Goal: Task Accomplishment & Management: Manage account settings

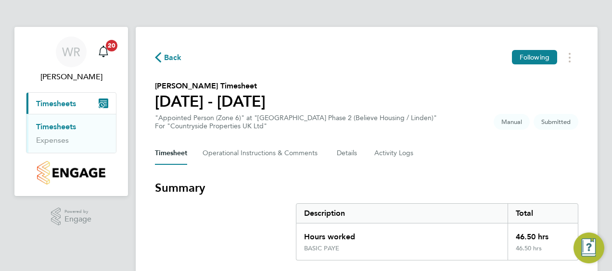
click at [509, 181] on h3 "Summary" at bounding box center [367, 187] width 424 height 15
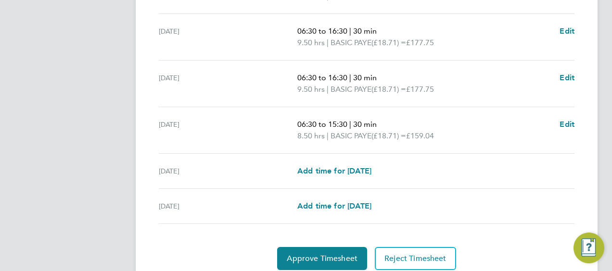
scroll to position [422, 0]
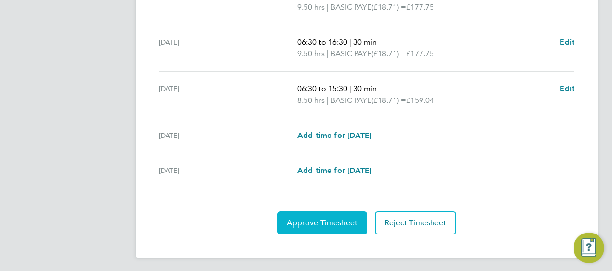
click at [318, 219] on span "Approve Timesheet" at bounding box center [322, 224] width 71 height 10
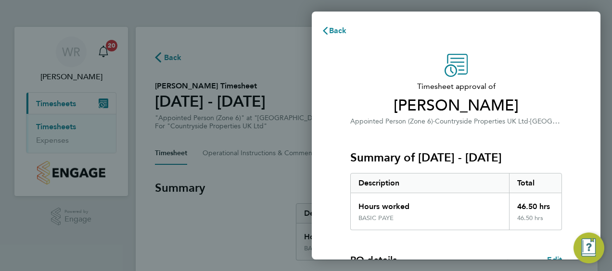
click at [569, 162] on div "Timesheet approval of John Proud Appointed Person (Zone 6) · Countryside Proper…" at bounding box center [456, 232] width 235 height 357
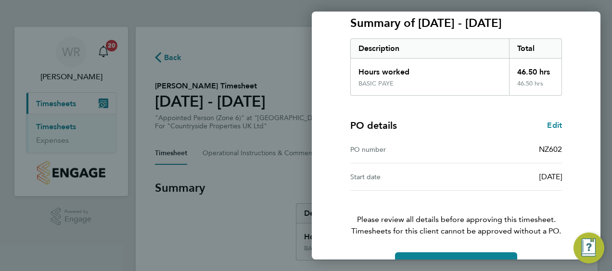
scroll to position [161, 0]
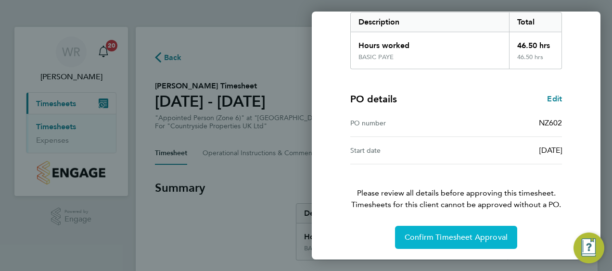
click at [488, 235] on span "Confirm Timesheet Approval" at bounding box center [456, 238] width 103 height 10
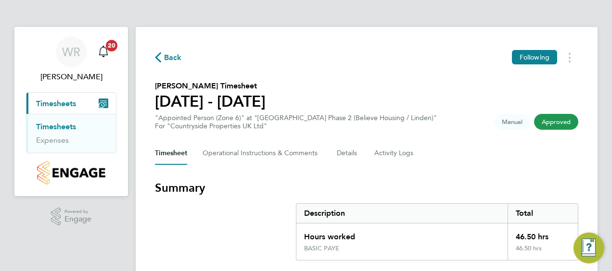
click at [528, 160] on div "Timesheet Operational Instructions & Comments Details Activity Logs" at bounding box center [367, 153] width 424 height 23
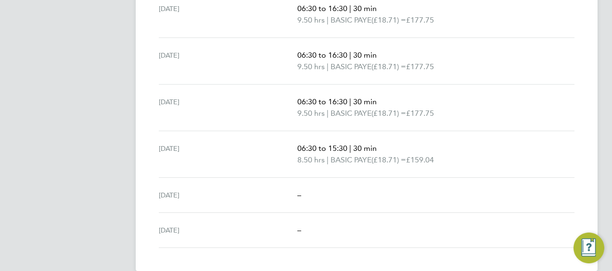
scroll to position [376, 0]
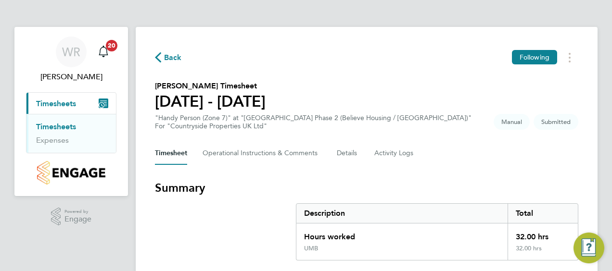
click at [573, 180] on h3 "Summary" at bounding box center [367, 187] width 424 height 15
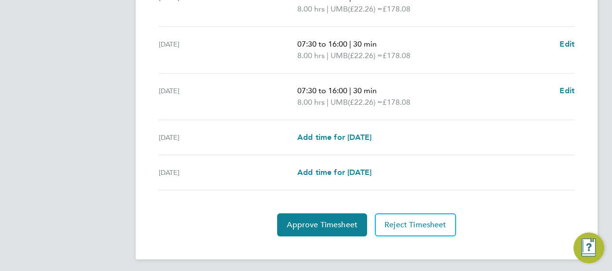
scroll to position [411, 0]
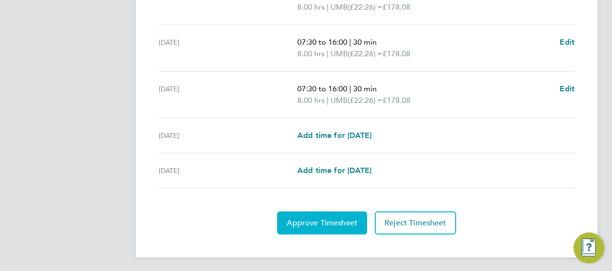
click at [326, 215] on button "Approve Timesheet" at bounding box center [322, 223] width 90 height 23
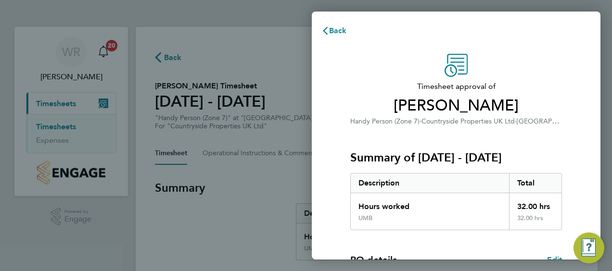
click at [562, 141] on div "Timesheet approval of Daniel Mappin Handy Person (Zone 7) · Countryside Propert…" at bounding box center [456, 232] width 235 height 357
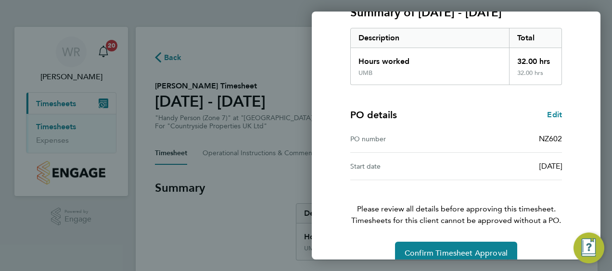
scroll to position [161, 0]
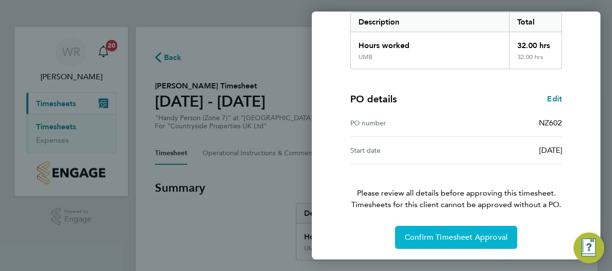
click at [463, 244] on button "Confirm Timesheet Approval" at bounding box center [456, 237] width 122 height 23
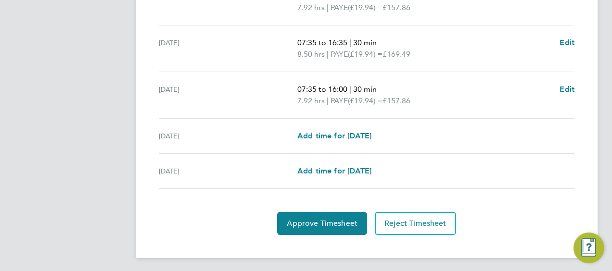
scroll to position [422, 0]
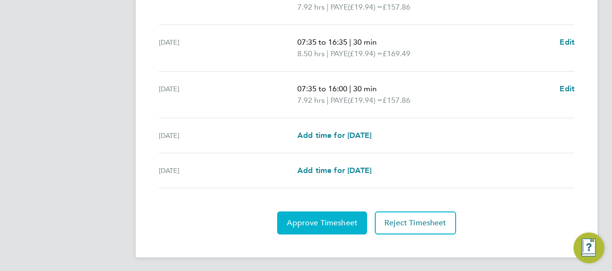
click at [327, 219] on span "Approve Timesheet" at bounding box center [322, 224] width 71 height 10
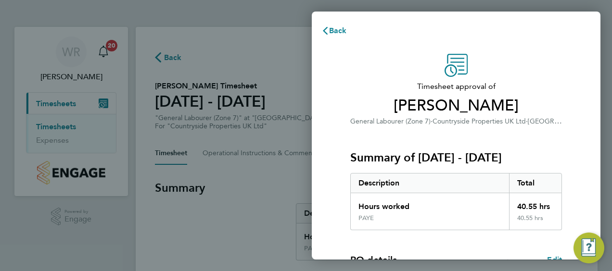
click at [583, 154] on div "Timesheet approval of [PERSON_NAME] General Labourer (Zone 7) · Countryside Pro…" at bounding box center [456, 232] width 289 height 380
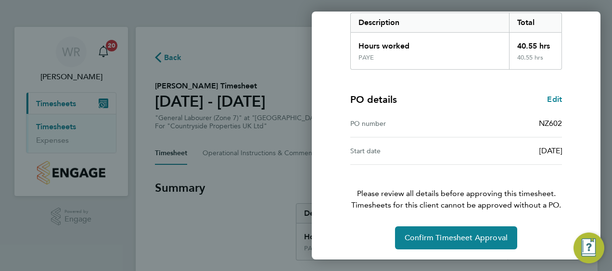
scroll to position [161, 0]
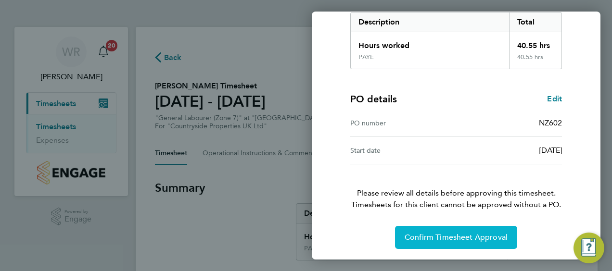
click at [467, 237] on span "Confirm Timesheet Approval" at bounding box center [456, 238] width 103 height 10
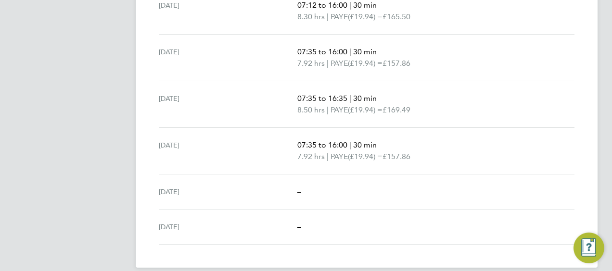
scroll to position [376, 0]
